Goal: Ask a question

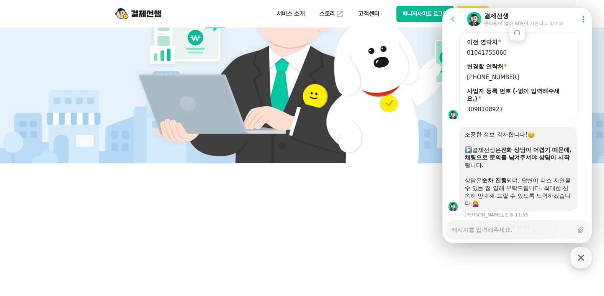
scroll to position [749, 0]
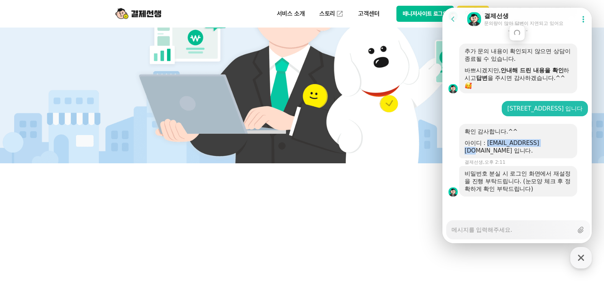
type textarea "x"
click at [534, 193] on div "비밀번호 분실 시 로그인 화면에서 재설정을 진행 부탁드립니다. (눈모양 체크 후 정확하게 확인 부탁드립니다)" at bounding box center [517, 181] width 107 height 23
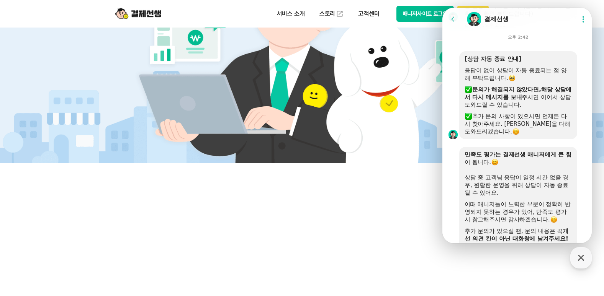
scroll to position [538, 0]
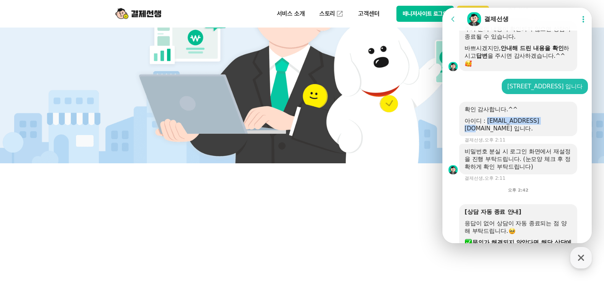
drag, startPoint x: 486, startPoint y: 129, endPoint x: 541, endPoint y: 130, distance: 55.5
click at [541, 130] on div "아이디 : [EMAIL_ADDRESS][DOMAIN_NAME] 입니다." at bounding box center [517, 124] width 107 height 15
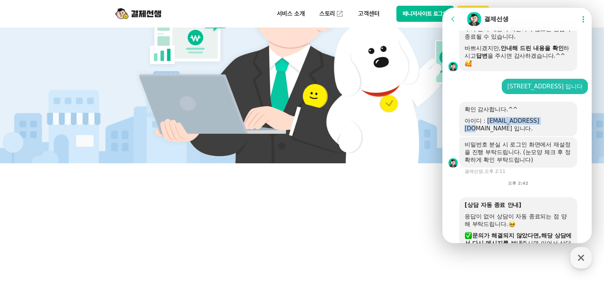
copy div "[EMAIL_ADDRESS][DOMAIN_NAME]"
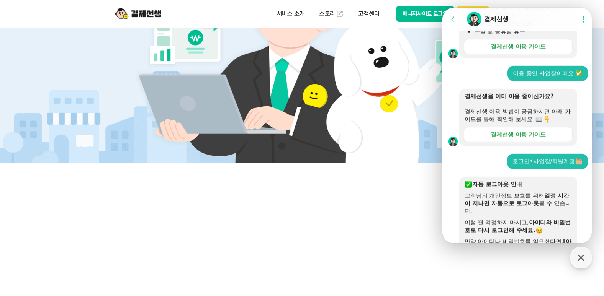
scroll to position [1065, 0]
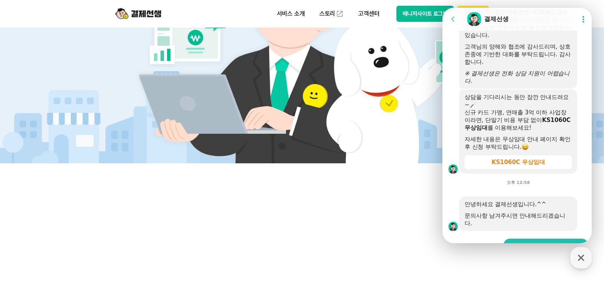
click at [453, 20] on icon at bounding box center [453, 19] width 8 height 8
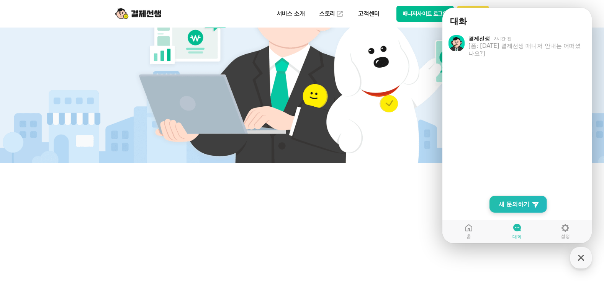
click at [520, 203] on span "새 문의하기" at bounding box center [513, 205] width 31 height 8
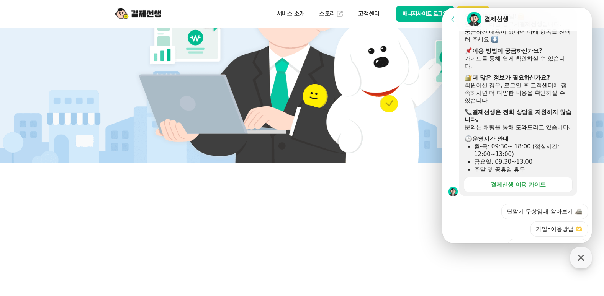
scroll to position [191, 0]
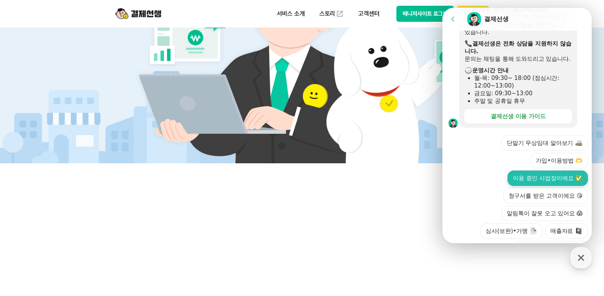
click at [558, 186] on button "이용 중인 사업장이에요 ✅" at bounding box center [547, 178] width 80 height 15
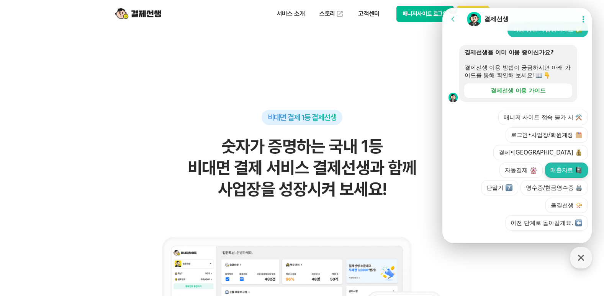
scroll to position [306, 0]
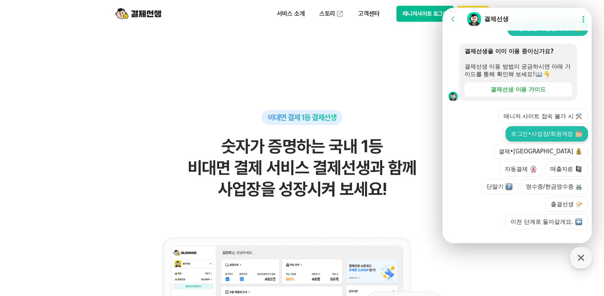
click at [543, 138] on button "로그인•사업장/회원계정" at bounding box center [546, 133] width 82 height 15
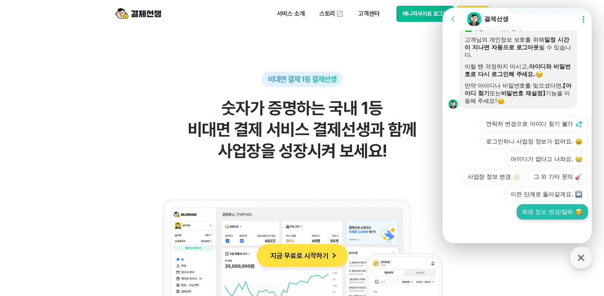
scroll to position [458, 0]
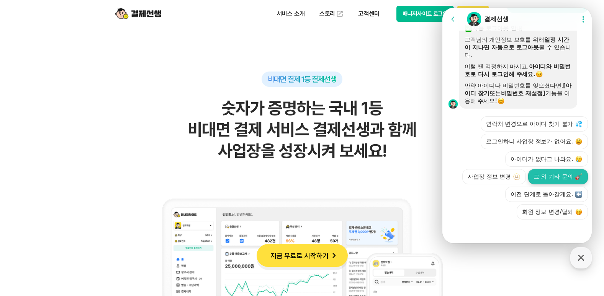
click at [548, 179] on button "그 외 기타 문의" at bounding box center [558, 176] width 60 height 15
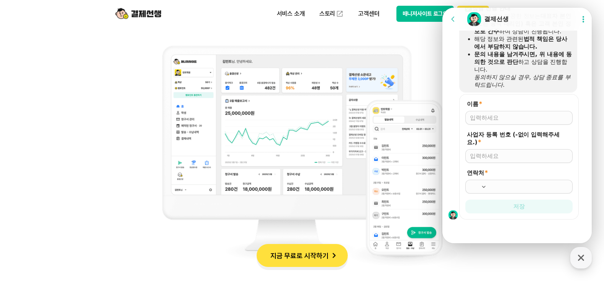
scroll to position [598, 0]
click at [509, 119] on input "이름 *" at bounding box center [519, 118] width 98 height 8
type input "ㅇ"
type input "원남정"
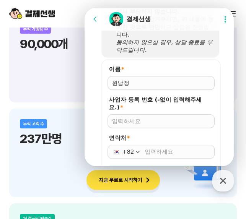
scroll to position [675, 0]
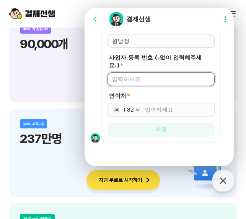
click at [153, 82] on input "사업자 등록 번호 (-없이 입력해주세요.) *" at bounding box center [161, 79] width 98 height 8
type input "3098108927"
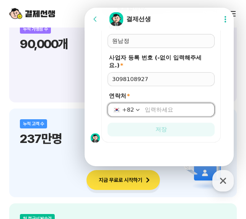
click at [154, 111] on input "연락처 *" at bounding box center [177, 110] width 65 height 8
type input "[PHONE_NUMBER]"
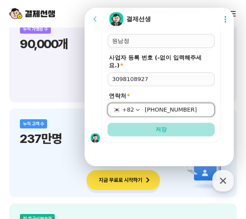
click at [161, 130] on span "저장" at bounding box center [160, 130] width 11 height 8
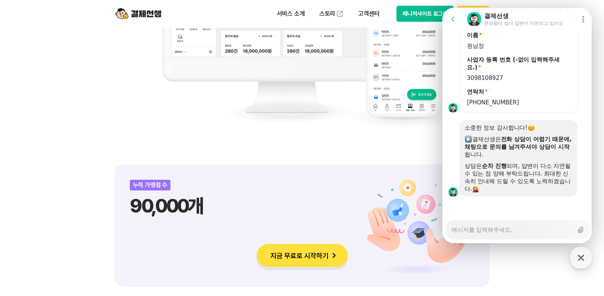
scroll to position [905, 0]
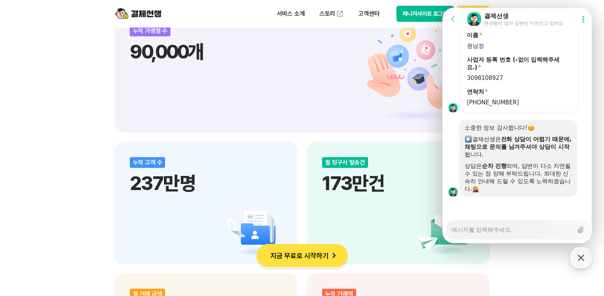
type textarea "x"
